Goal: Task Accomplishment & Management: Use online tool/utility

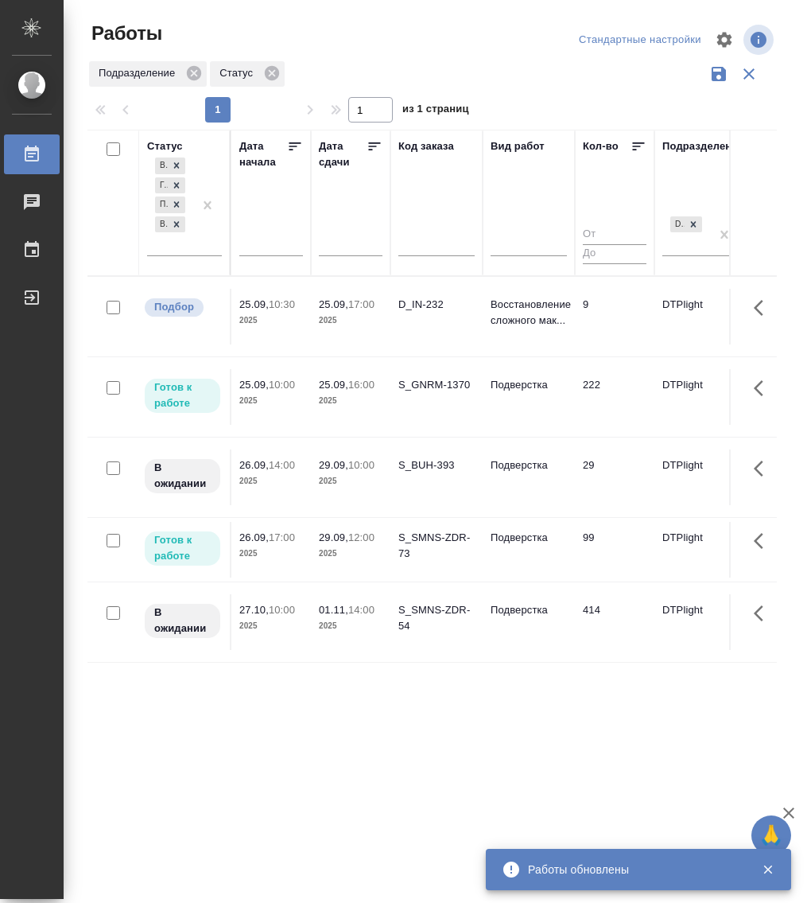
click at [282, 383] on p "10:00" at bounding box center [282, 385] width 26 height 12
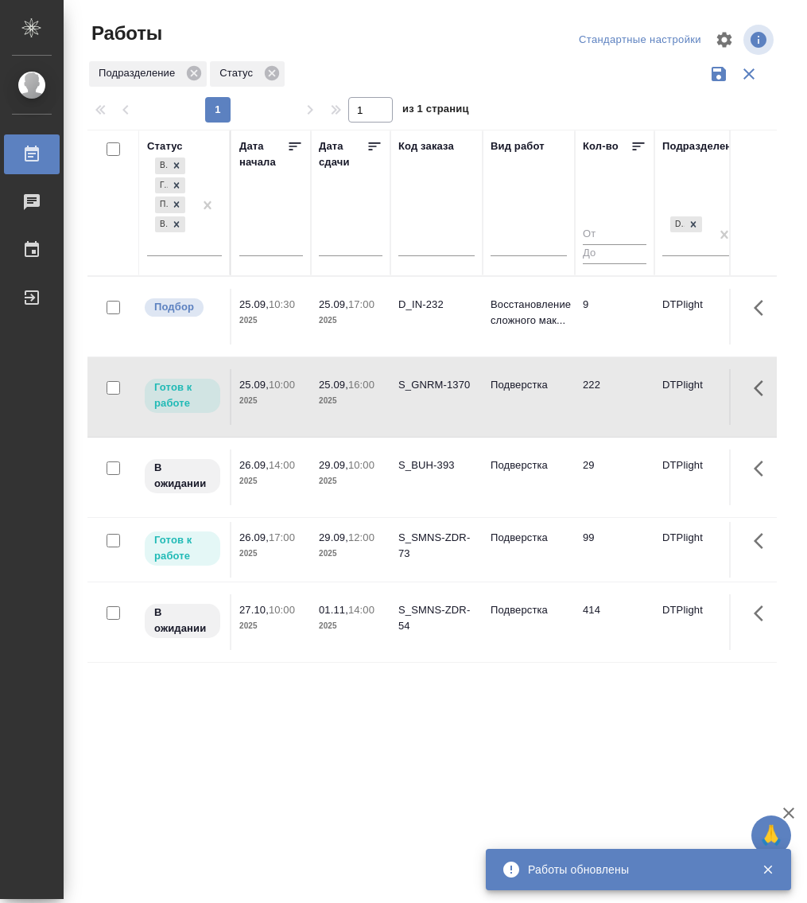
click at [282, 383] on p "10:00" at bounding box center [282, 385] width 26 height 12
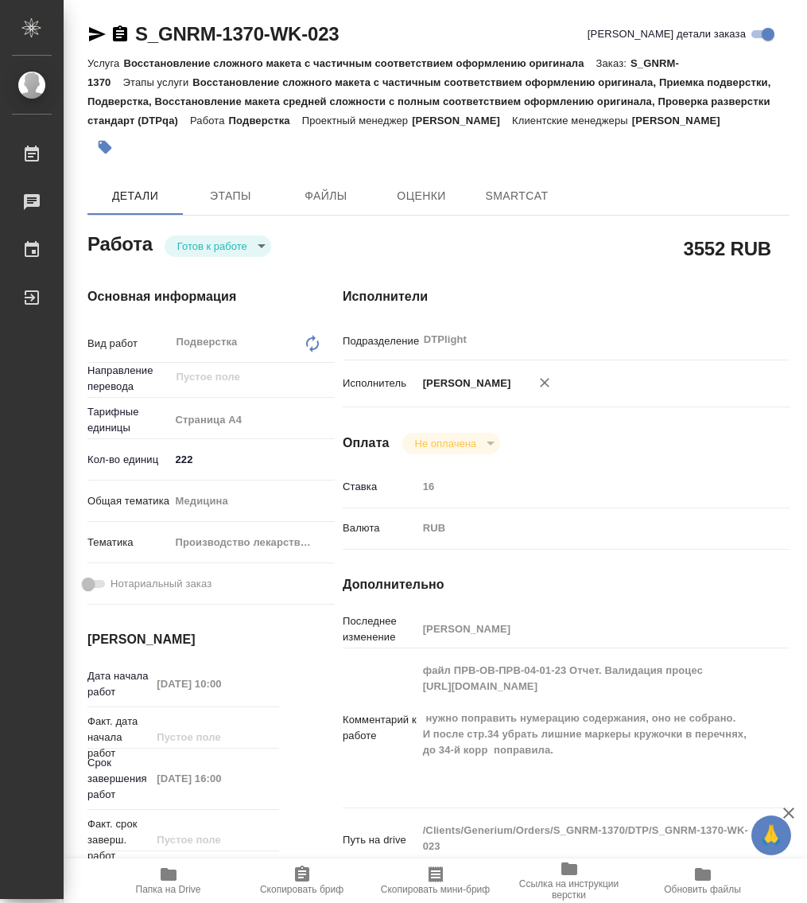
type textarea "x"
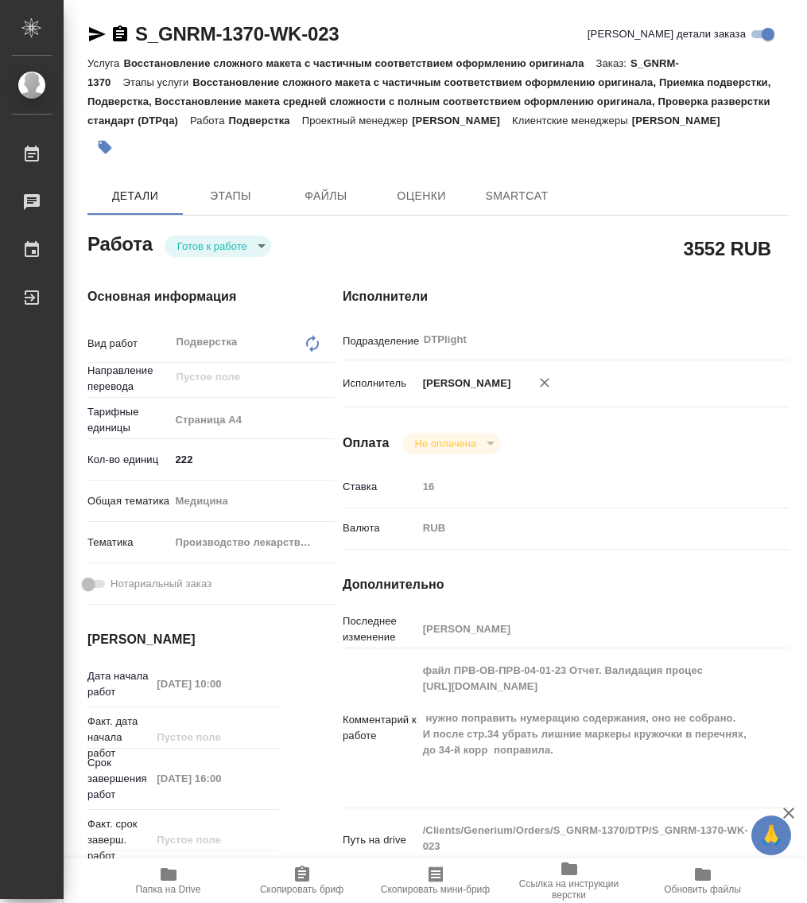
type textarea "x"
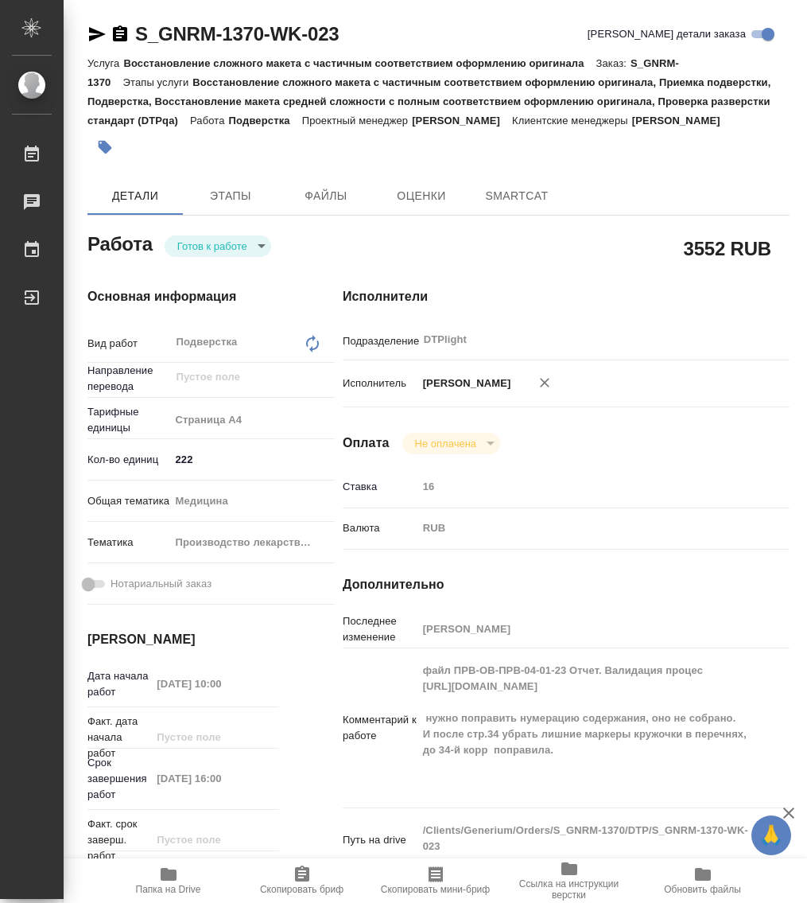
type textarea "x"
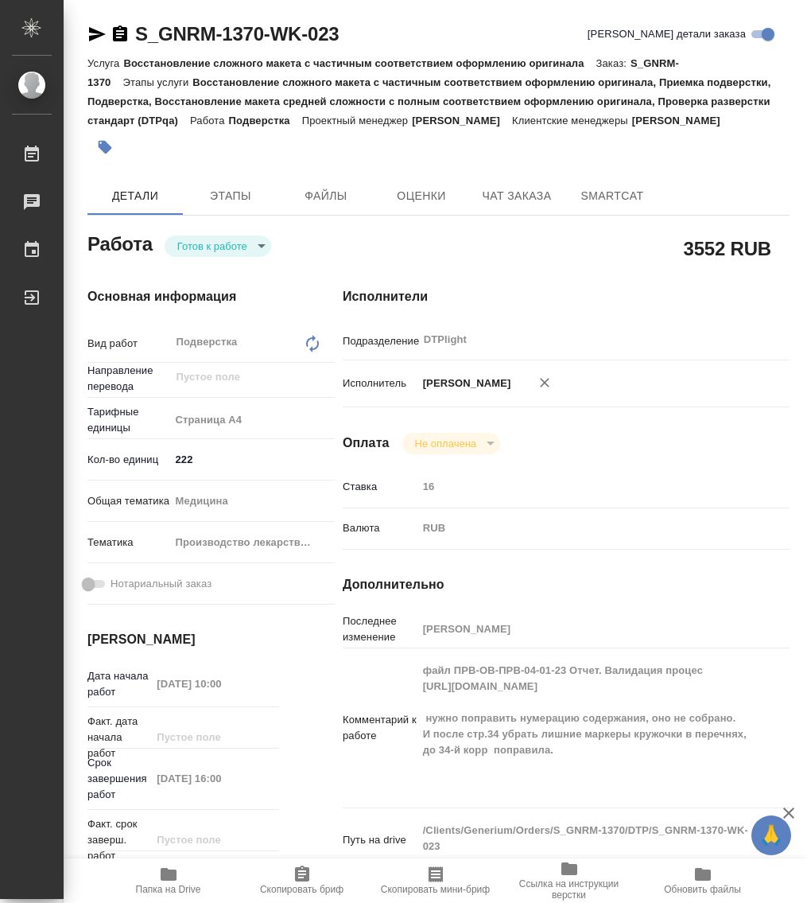
type textarea "x"
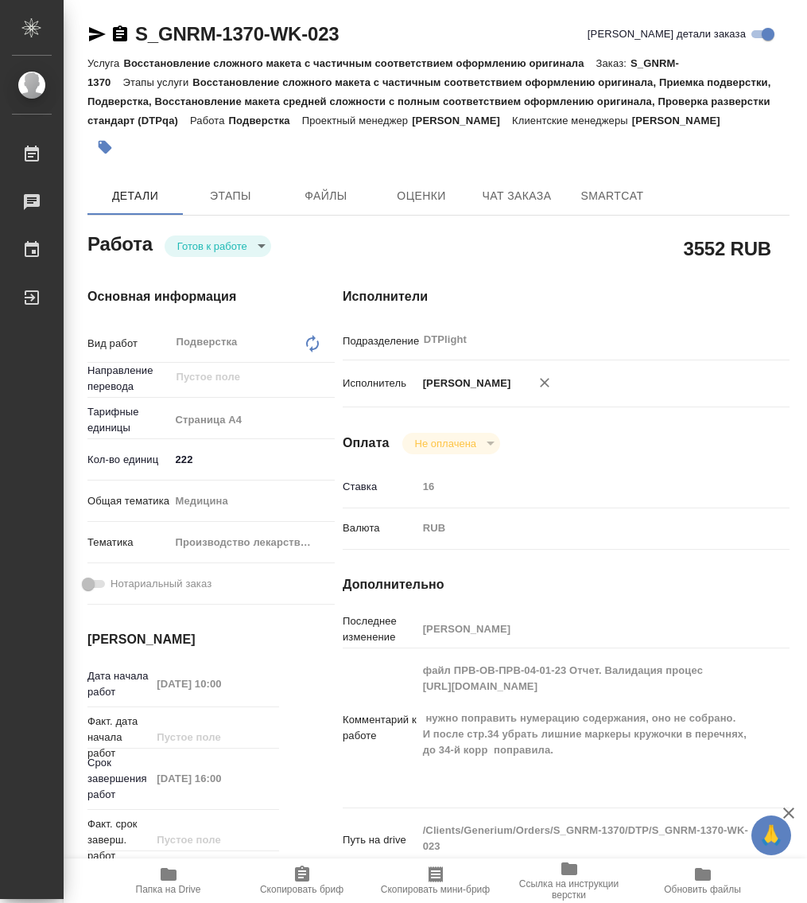
type textarea "x"
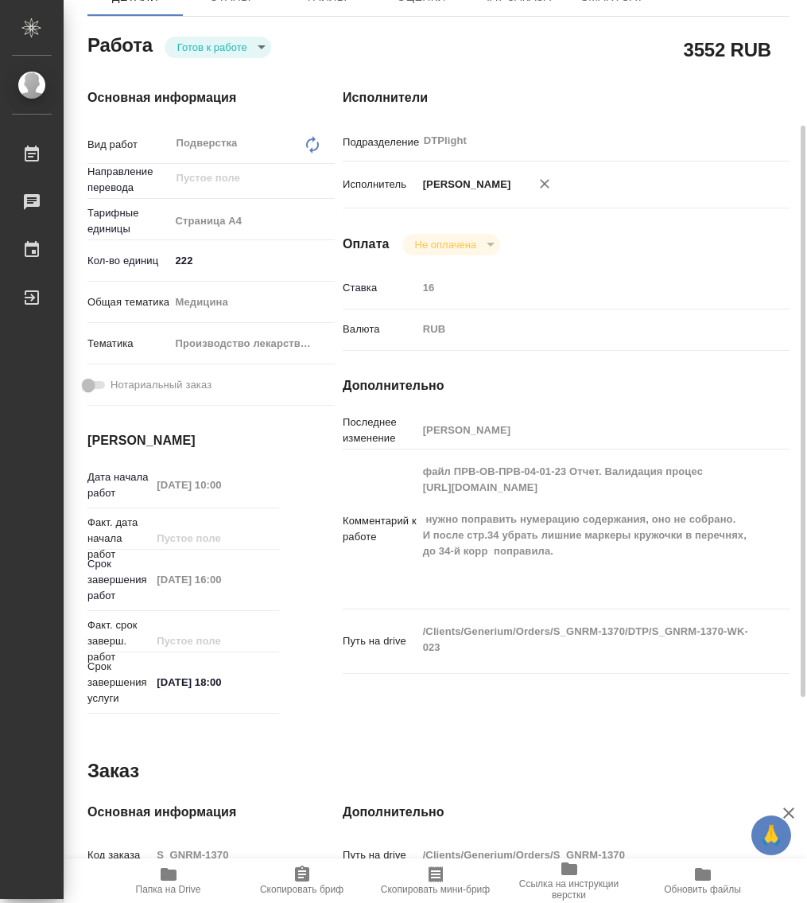
scroll to position [398, 0]
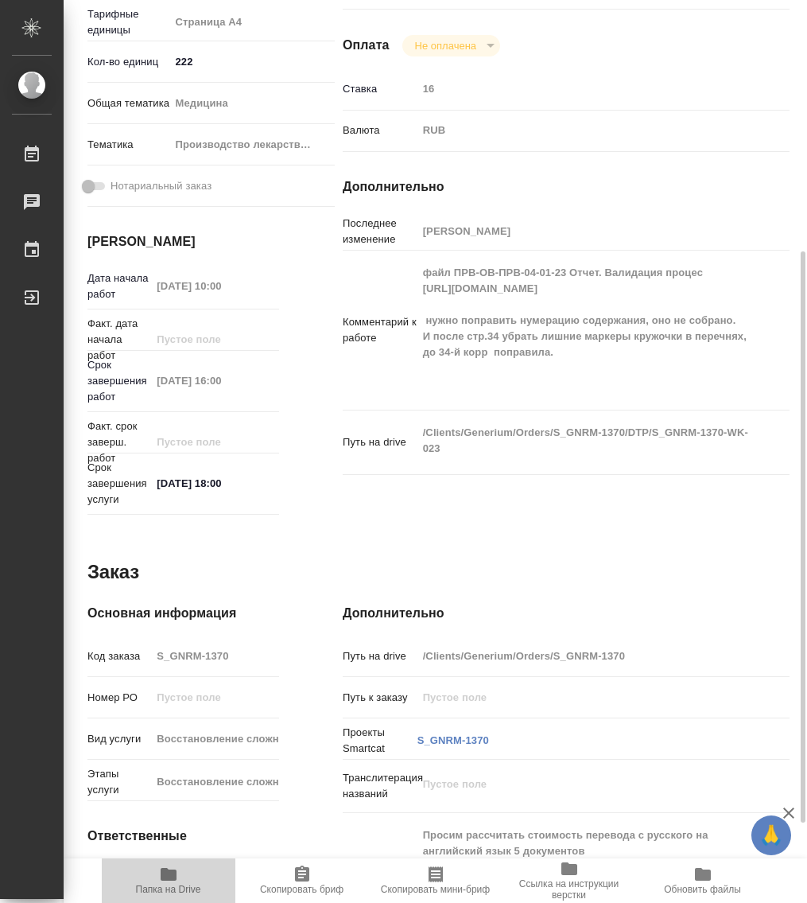
click at [170, 877] on icon "button" at bounding box center [169, 874] width 16 height 13
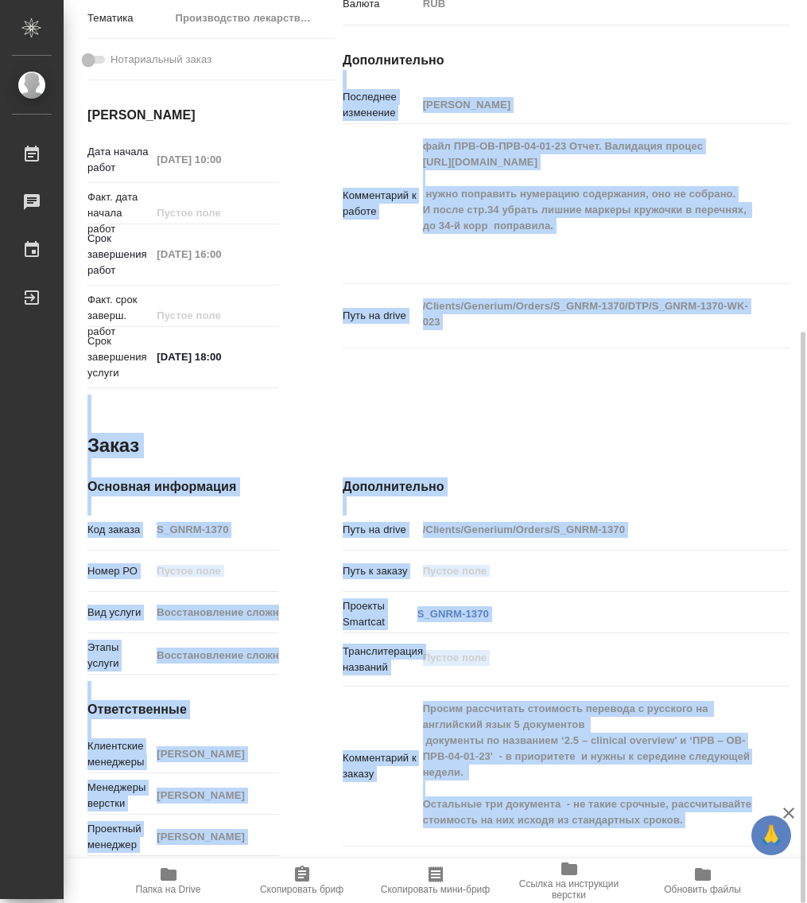
drag, startPoint x: 806, startPoint y: 356, endPoint x: 764, endPoint y: 56, distance: 303.5
click at [764, 56] on div "S_GNRM-1370-WK-023 Кратко детали заказа Услуга Восстановление сложного макета с…" at bounding box center [436, 451] width 744 height 903
click at [742, 451] on div "Дополнительно Путь на drive /Clients/Generium/Orders/S_GNRM-1370 Путь к заказу …" at bounding box center [566, 669] width 511 height 449
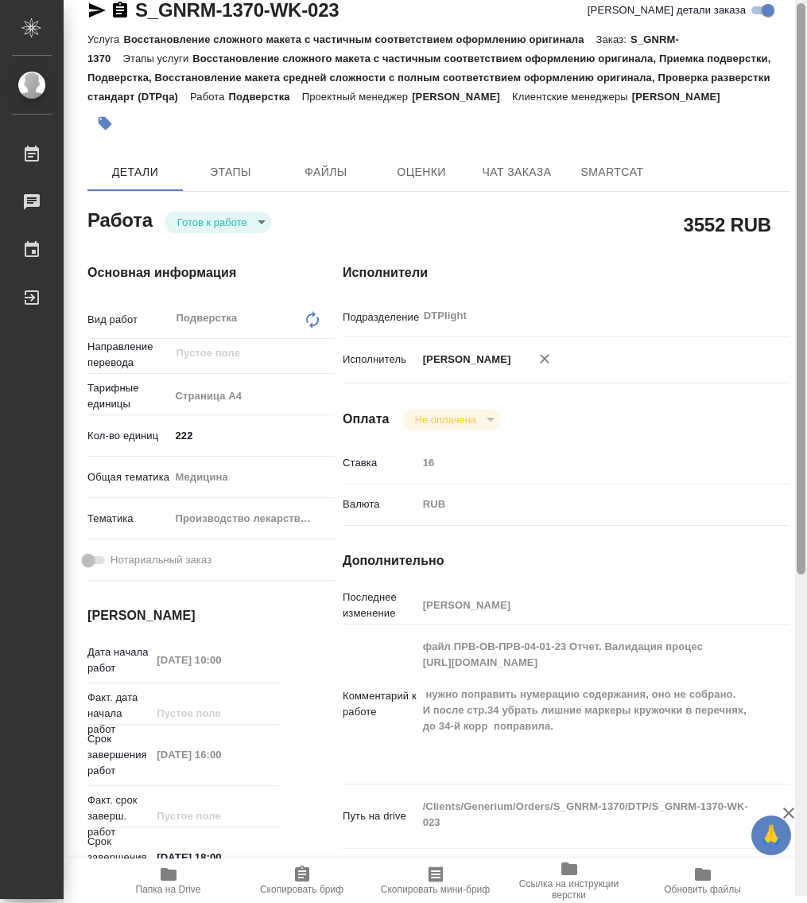
scroll to position [0, 0]
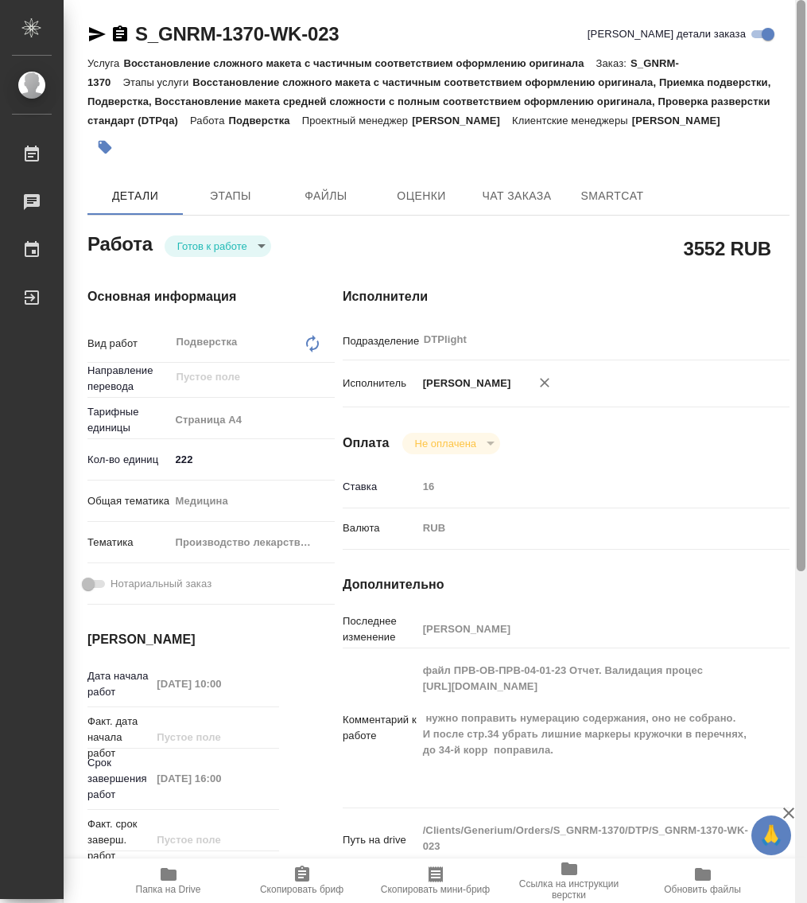
drag, startPoint x: 803, startPoint y: 441, endPoint x: 745, endPoint y: 80, distance: 365.9
click at [763, 76] on div "S_GNRM-1370-WK-023 Кратко детали заказа Услуга Восстановление сложного макета с…" at bounding box center [436, 451] width 744 height 903
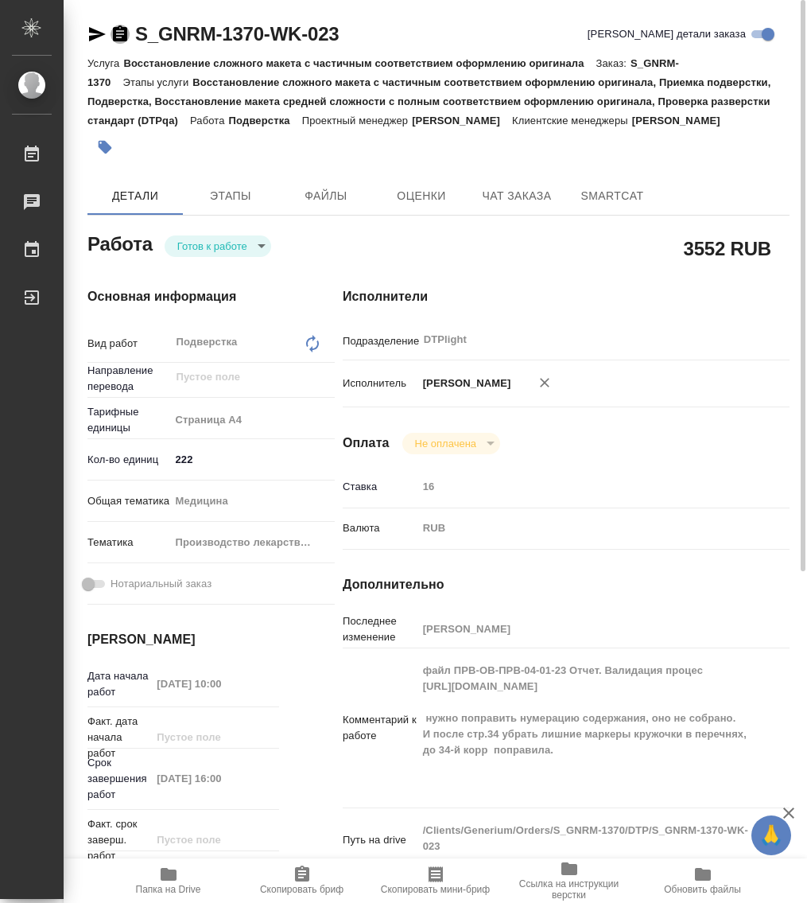
click at [120, 33] on icon "button" at bounding box center [120, 33] width 14 height 16
click at [223, 242] on body "🙏 .cls-1 fill:#fff; AWATERA Работы 0 Чаты График Выйти S_GNRM-1370-WK-023 Кратк…" at bounding box center [403, 451] width 807 height 903
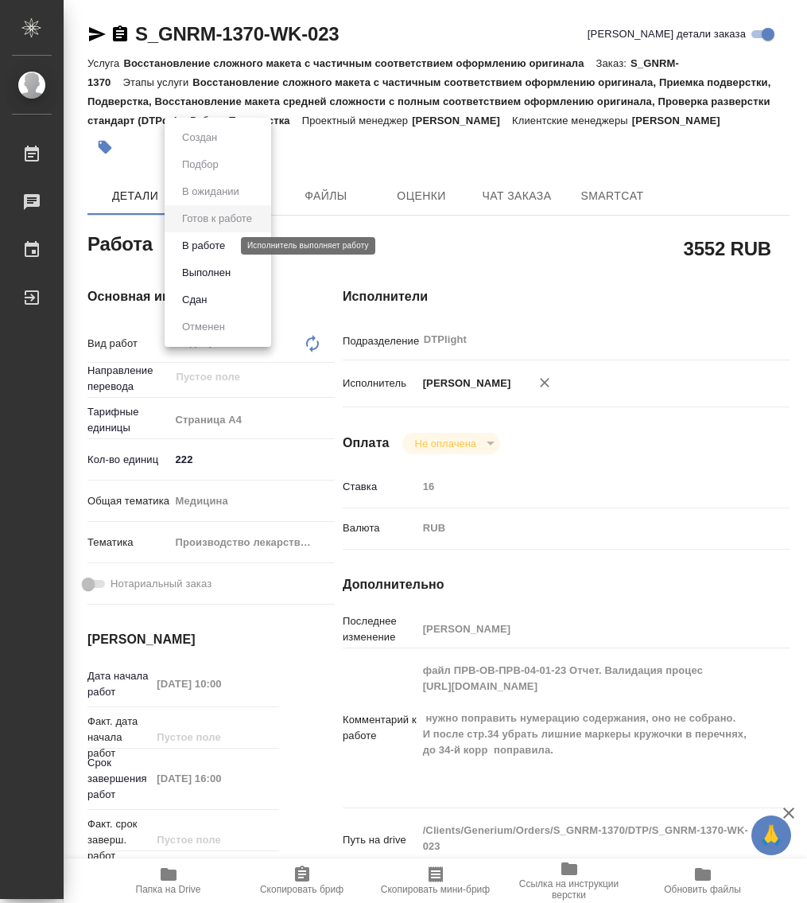
click at [220, 244] on button "В работе" at bounding box center [203, 246] width 53 height 18
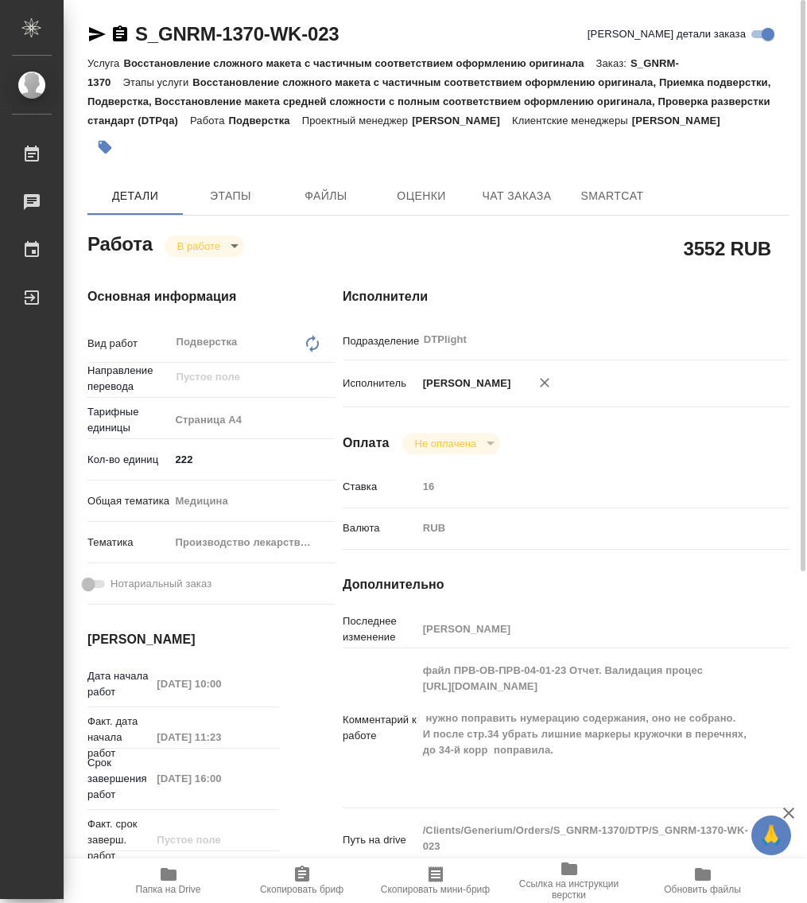
type textarea "x"
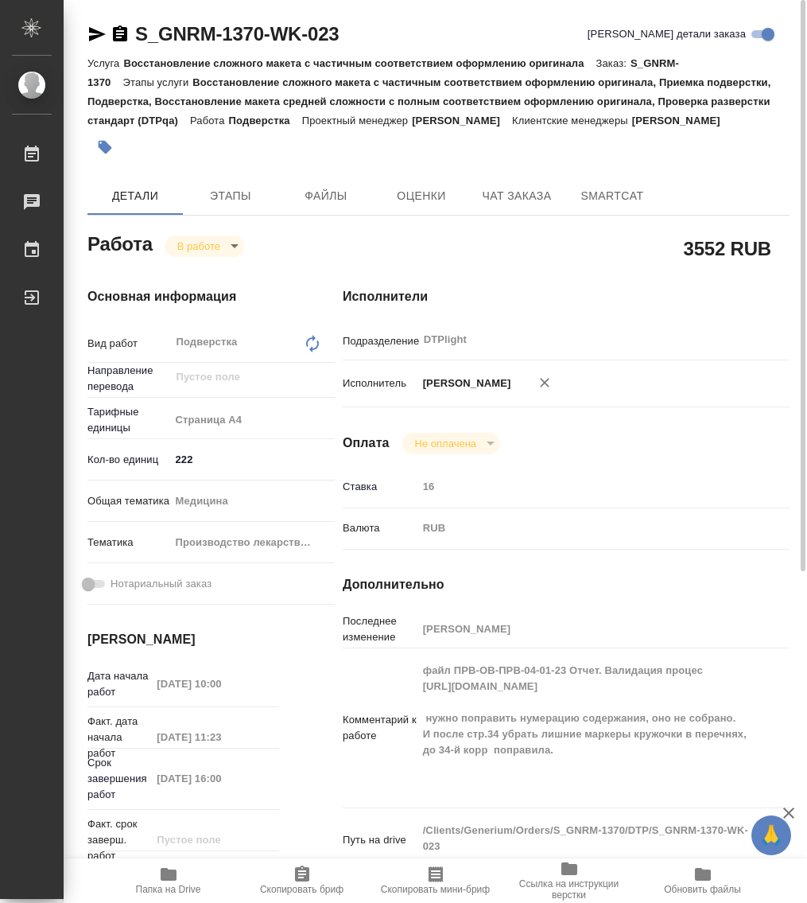
type textarea "x"
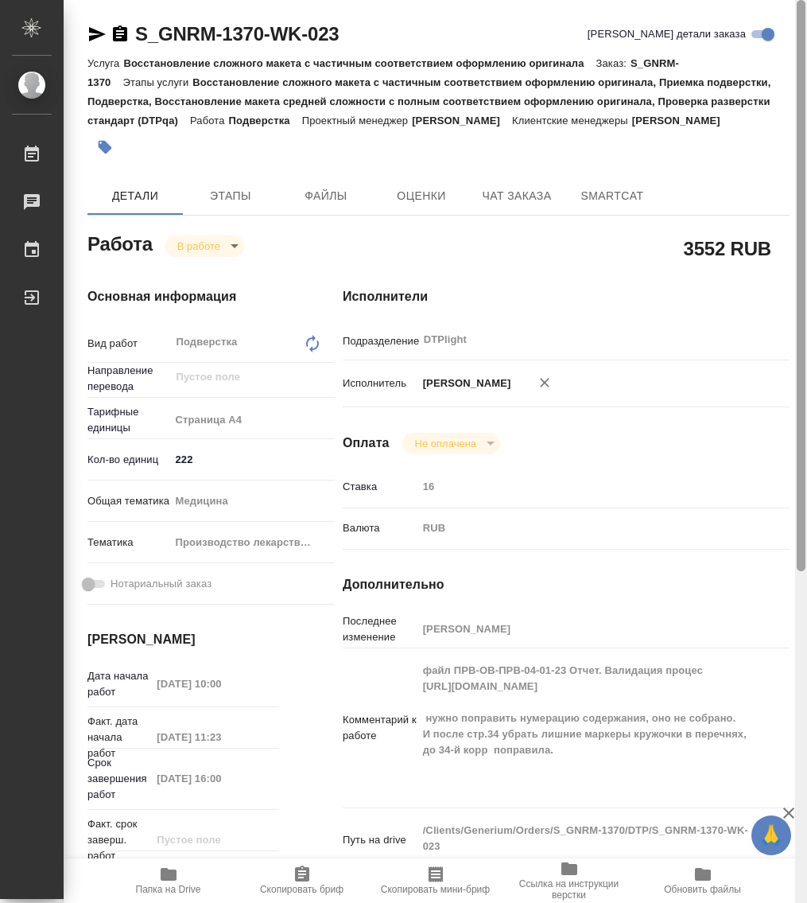
type textarea "x"
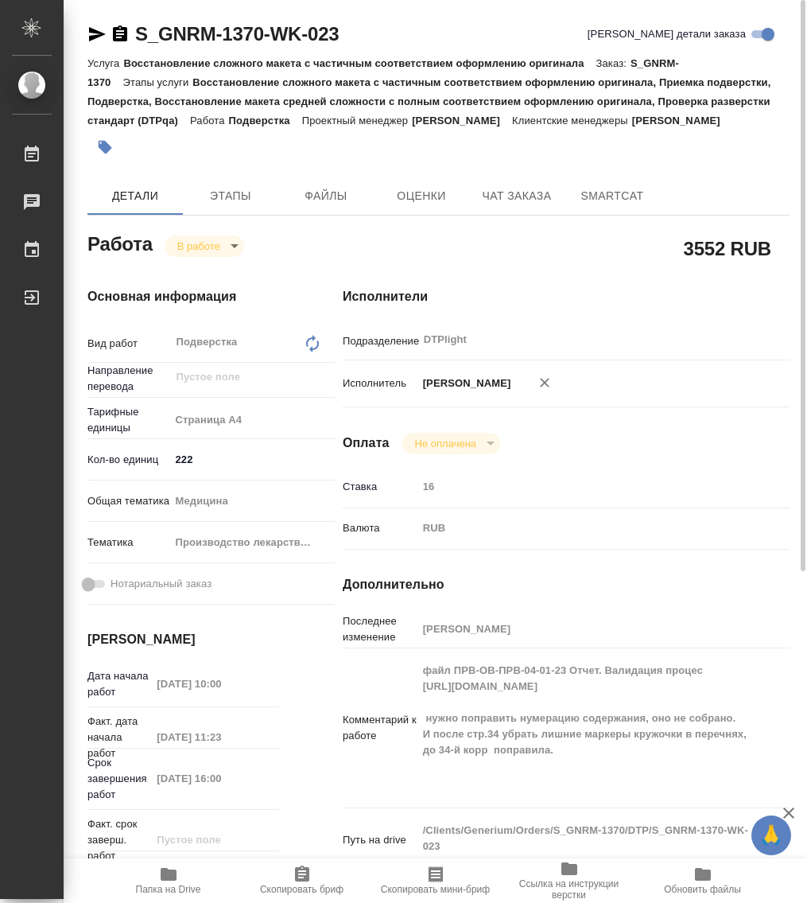
type textarea "x"
